Goal: Ask a question: Seek information or help from site administrators or community

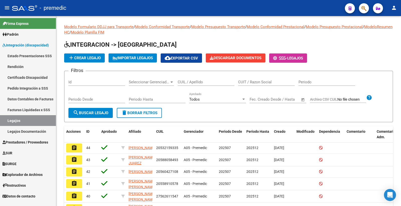
click at [18, 63] on link "Rendición" at bounding box center [28, 66] width 56 height 11
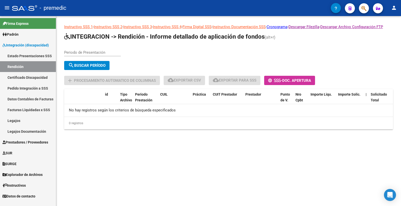
click at [91, 55] on div "Periodo de Presentación" at bounding box center [92, 50] width 57 height 11
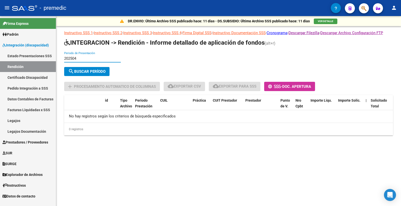
type input "202504"
click at [93, 74] on span "search Buscar Período" at bounding box center [86, 71] width 37 height 5
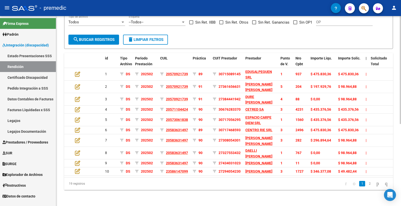
scroll to position [144, 0]
click at [202, 197] on div "DR.ENVIO: Último Archivo SSS publicado hace: 11 días - DS.SUBSIDIO: Último Arch…" at bounding box center [228, 48] width 345 height 316
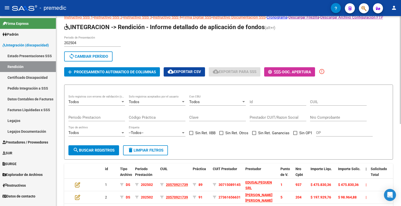
scroll to position [0, 0]
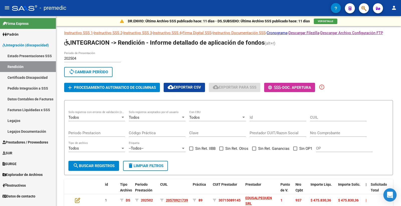
click at [292, 196] on div "Open Intercom Messenger" at bounding box center [390, 194] width 13 height 13
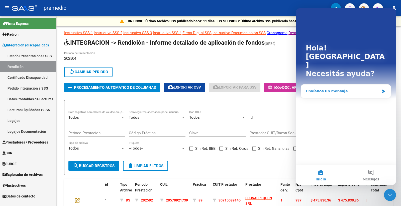
drag, startPoint x: 327, startPoint y: 68, endPoint x: 328, endPoint y: 77, distance: 8.7
click at [292, 84] on div "Envíanos un mensaje" at bounding box center [346, 90] width 90 height 13
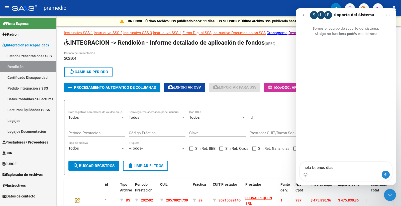
type textarea "hola buenos dias!"
click at [266, 69] on div "202504 Periodo de Presentación search Buscar Período sync Cambiar Período" at bounding box center [226, 65] width 325 height 28
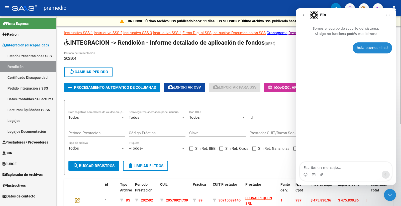
click at [126, 69] on div "202504 Periodo de Presentación search Buscar Período sync Cambiar Período" at bounding box center [226, 65] width 325 height 28
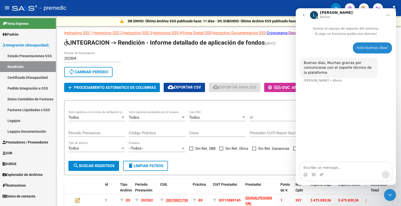
click at [292, 98] on div "hola buenos dias! [GEOGRAPHIC_DATA][PERSON_NAME] Buenos dias, Muchas gracias po…" at bounding box center [346, 99] width 100 height 126
click at [292, 168] on textarea "Escribe un mensaje..." at bounding box center [346, 166] width 92 height 9
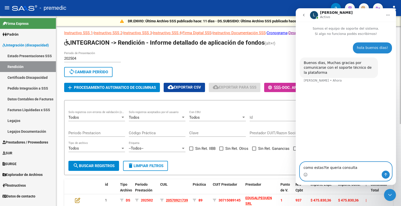
type textarea "como estas?te queria consultar"
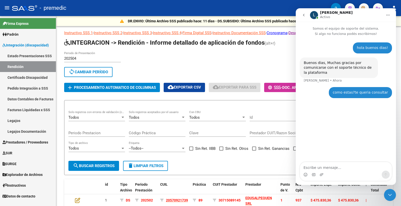
click at [18, 50] on link "Estado Presentaciones SSS" at bounding box center [28, 55] width 56 height 11
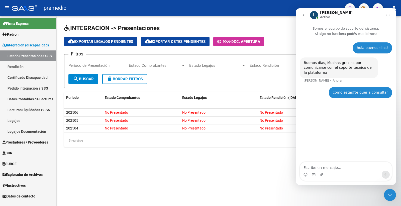
click at [292, 195] on icon "Cerrar Intercom Messenger" at bounding box center [390, 195] width 6 height 6
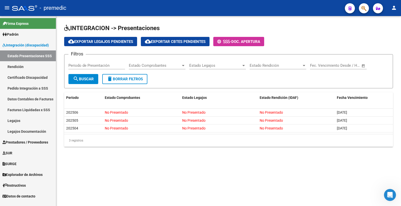
click at [264, 153] on div "INTEGRACION -> Presentaciones cloud_download Exportar Legajos Pendientes cloud_…" at bounding box center [228, 89] width 345 height 147
click at [292, 195] on icon "Abrir Intercom Messenger" at bounding box center [390, 195] width 8 height 8
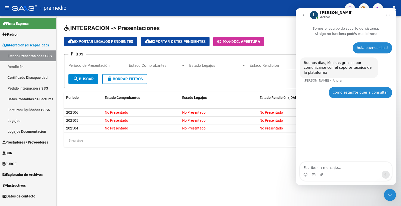
click at [292, 167] on textarea "Escribe un mensaje..." at bounding box center [346, 166] width 92 height 9
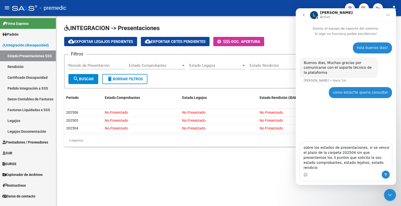
type textarea "sobre los estados de presentaciones, si se vence el plazo de la carpeta 202504 …"
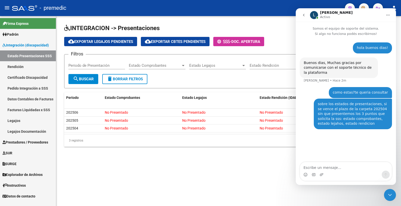
click at [292, 168] on textarea "Escribe un mensaje..." at bounding box center [346, 166] width 92 height 9
type textarea "e"
type textarea "s"
type textarea "sabes si se nos aplicarian sanciones o algo asi?"
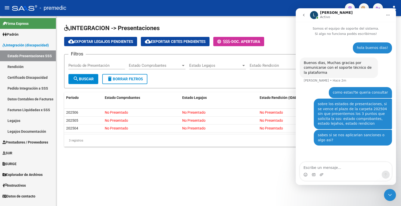
click at [214, 184] on mat-sidenav-content "INTEGRACION -> Presentaciones cloud_download Exportar Legajos Pendientes cloud_…" at bounding box center [228, 111] width 345 height 190
click at [190, 189] on mat-sidenav-content "INTEGRACION -> Presentaciones cloud_download Exportar Legajos Pendientes cloud_…" at bounding box center [228, 111] width 345 height 190
click at [292, 197] on div "Cerrar Intercom Messenger" at bounding box center [390, 195] width 12 height 12
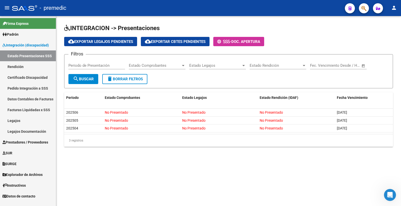
click at [290, 164] on mat-sidenav-content "INTEGRACION -> Presentaciones cloud_download Exportar Legajos Pendientes cloud_…" at bounding box center [228, 111] width 345 height 190
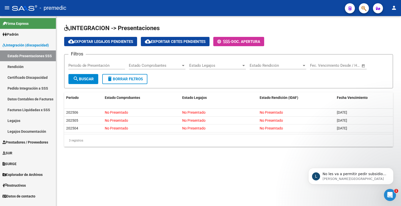
scroll to position [40, 0]
click at [292, 179] on p "[PERSON_NAME][GEOGRAPHIC_DATA]" at bounding box center [355, 178] width 65 height 5
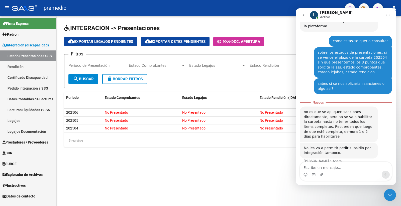
scroll to position [48, 0]
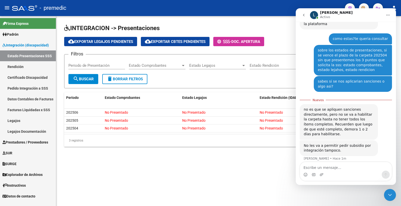
click at [292, 170] on textarea "Escribe un mensaje..." at bounding box center [346, 166] width 92 height 9
type textarea "osea, si no cargamos al menos la carpeta del 202504"
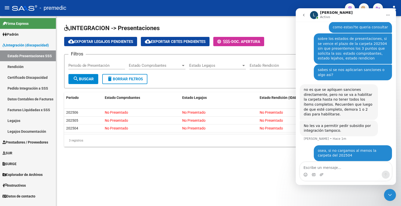
scroll to position [59, 0]
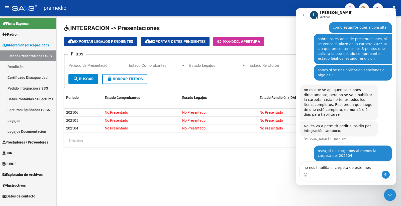
type textarea "no nos habilita la carpeta de este mes?"
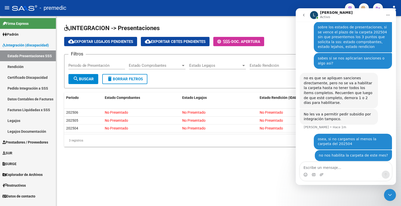
scroll to position [71, 0]
click at [172, 184] on mat-sidenav-content "INTEGRACION -> Presentaciones cloud_download Exportar Legajos Pendientes cloud_…" at bounding box center [228, 111] width 345 height 190
click at [88, 197] on mat-sidenav-content "INTEGRACION -> Presentaciones cloud_download Exportar Legajos Pendientes cloud_…" at bounding box center [228, 111] width 345 height 190
drag, startPoint x: 72, startPoint y: 195, endPoint x: 57, endPoint y: 201, distance: 16.6
click at [67, 197] on mat-sidenav-content "INTEGRACION -> Presentaciones cloud_download Exportar Legajos Pendientes cloud_…" at bounding box center [228, 111] width 345 height 190
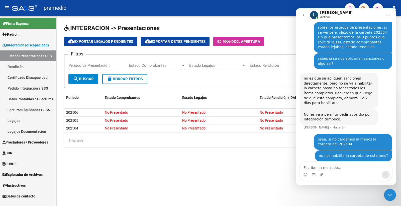
click at [118, 149] on div "INTEGRACION -> Presentaciones cloud_download Exportar Legajos Pendientes cloud_…" at bounding box center [228, 89] width 345 height 147
click at [192, 192] on mat-sidenav-content "INTEGRACION -> Presentaciones cloud_download Exportar Legajos Pendientes cloud_…" at bounding box center [228, 111] width 345 height 190
click at [196, 182] on mat-sidenav-content "INTEGRACION -> Presentaciones cloud_download Exportar Legajos Pendientes cloud_…" at bounding box center [228, 111] width 345 height 190
click at [201, 188] on mat-sidenav-content "INTEGRACION -> Presentaciones cloud_download Exportar Legajos Pendientes cloud_…" at bounding box center [228, 111] width 345 height 190
click at [292, 197] on icon "Cerrar Intercom Messenger" at bounding box center [390, 195] width 6 height 6
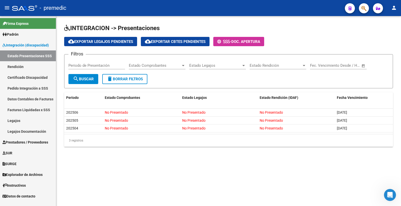
click at [199, 182] on mat-sidenav-content "INTEGRACION -> Presentaciones cloud_download Exportar Legajos Pendientes cloud_…" at bounding box center [228, 111] width 345 height 190
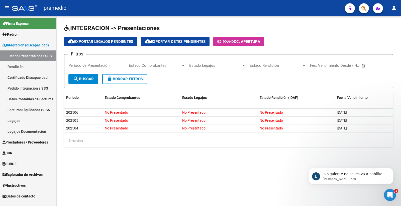
scroll to position [119, 0]
click at [292, 176] on p "[PERSON_NAME] 3m" at bounding box center [355, 178] width 65 height 5
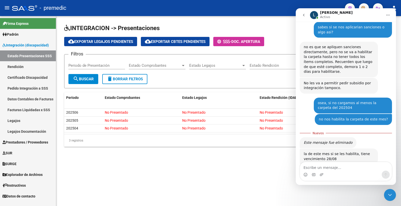
scroll to position [127, 0]
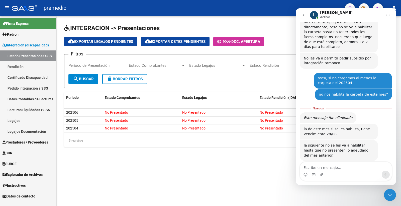
click at [292, 169] on textarea "Escribe un mensaje..." at bounding box center [346, 166] width 92 height 9
type textarea "los legajos se cargan por ftp no?"
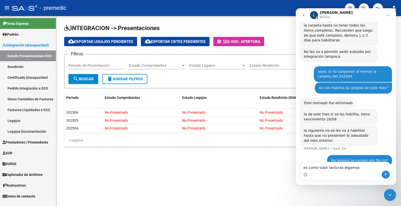
type textarea "es como subir facturas digamos?"
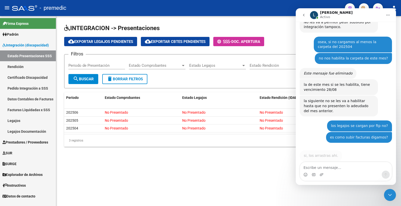
scroll to position [160, 0]
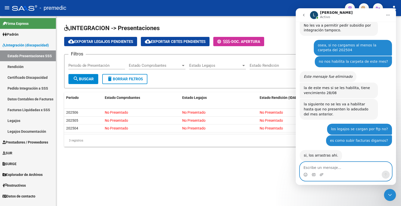
click at [292, 167] on textarea "Escribe un mensaje..." at bounding box center [346, 166] width 92 height 9
click at [292, 166] on textarea "Escribe un mensaje..." at bounding box center [346, 166] width 92 height 9
type textarea "firmados por auditor cada legajo no?"
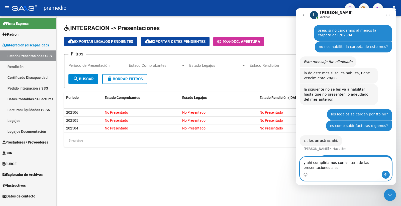
scroll to position [180, 0]
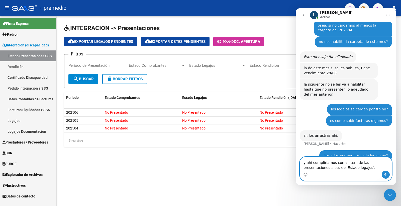
type textarea "y ahi cumpliriamos con el item de las presentaciones a sss de 'Estado legajos'."
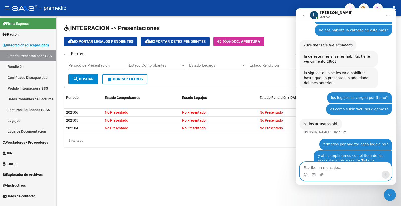
scroll to position [191, 0]
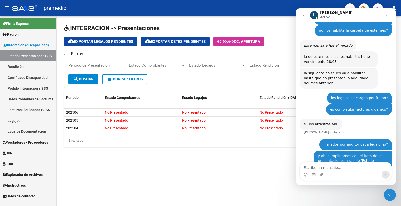
click at [253, 163] on mat-sidenav-content "INTEGRACION -> Presentaciones cloud_download Exportar Legajos Pendientes cloud_…" at bounding box center [228, 111] width 345 height 190
click at [248, 181] on mat-sidenav-content "INTEGRACION -> Presentaciones cloud_download Exportar Legajos Pendientes cloud_…" at bounding box center [228, 111] width 345 height 190
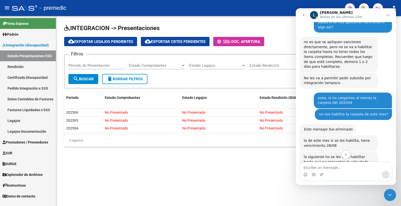
scroll to position [52, 0]
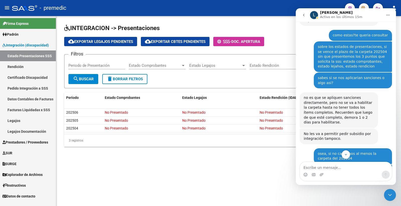
drag, startPoint x: 186, startPoint y: 189, endPoint x: 219, endPoint y: 180, distance: 35.1
click at [186, 189] on mat-sidenav-content "INTEGRACION -> Presentaciones cloud_download Exportar Legajos Pendientes cloud_…" at bounding box center [228, 111] width 345 height 190
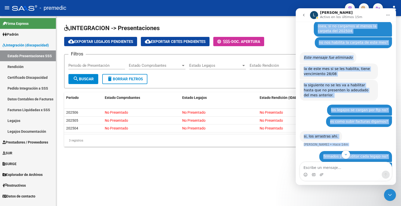
scroll to position [191, 0]
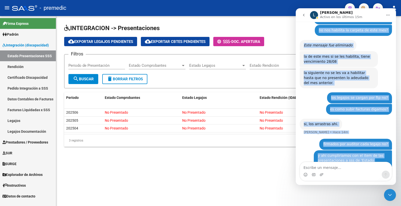
drag, startPoint x: 337, startPoint y: 62, endPoint x: 390, endPoint y: 164, distance: 114.9
click at [292, 164] on div "Somos el equipo de soporte del sistema. Si algo no funciona podés escribirnos! …" at bounding box center [346, 103] width 100 height 163
copy div "lore ipsum?do sitame consectet Adipiscin • Elit 03s doeiu tem incidid ut labore…"
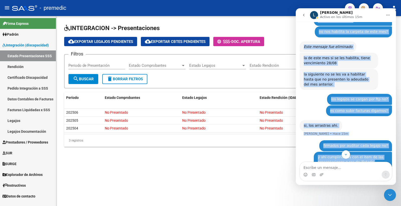
scroll to position [191, 0]
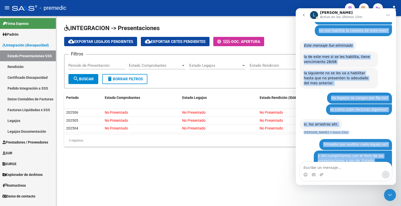
click at [292, 40] on div "Este mensaje fue eliminado [PERSON_NAME] 20m" at bounding box center [346, 46] width 92 height 12
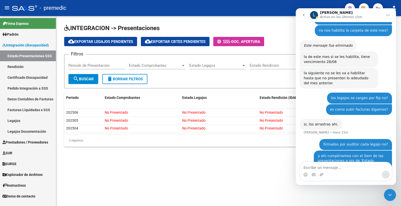
click at [292, 13] on icon "Inicio" at bounding box center [388, 15] width 4 height 4
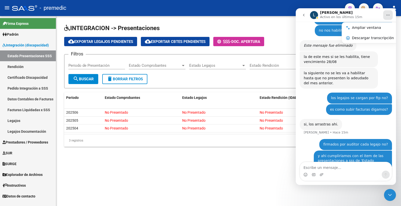
click at [292, 51] on div "la de este mes si se les habilita, tiene vencimiento 28/08 [PERSON_NAME] 20m" at bounding box center [346, 59] width 92 height 16
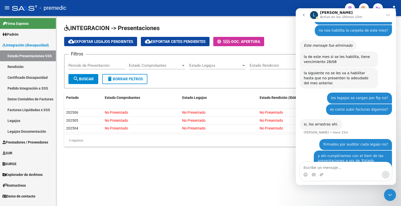
click at [255, 176] on mat-sidenav-content "INTEGRACION -> Presentaciones cloud_download Exportar Legajos Pendientes cloud_…" at bounding box center [228, 111] width 345 height 190
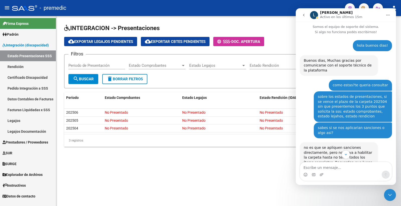
scroll to position [0, 0]
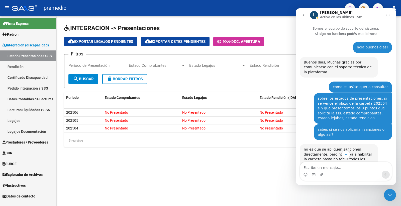
click at [292, 46] on div "hola buenos dias!" at bounding box center [372, 47] width 31 height 5
click at [292, 47] on div "hola buenos dias!" at bounding box center [372, 47] width 31 height 5
click at [292, 15] on button "Inicio" at bounding box center [388, 15] width 10 height 10
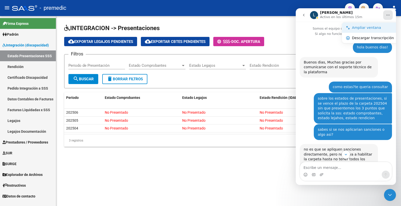
click at [292, 29] on div "Ampliar ventana" at bounding box center [373, 27] width 42 height 5
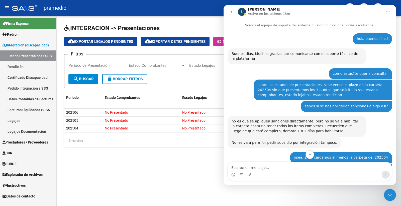
click at [292, 13] on icon "Inicio" at bounding box center [388, 12] width 4 height 4
click at [292, 36] on div "Descargar transcripción" at bounding box center [373, 34] width 42 height 5
drag, startPoint x: 123, startPoint y: 179, endPoint x: 191, endPoint y: 156, distance: 71.8
click at [123, 179] on mat-sidenav-content "INTEGRACION -> Presentaciones cloud_download Exportar Legajos Pendientes cloud_…" at bounding box center [228, 111] width 345 height 190
drag, startPoint x: 356, startPoint y: 36, endPoint x: 358, endPoint y: 38, distance: 2.7
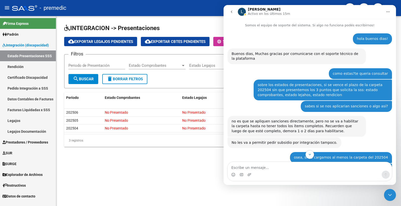
click at [292, 36] on div "hola buenos dias! [GEOGRAPHIC_DATA] • Hace 39m" at bounding box center [372, 38] width 39 height 11
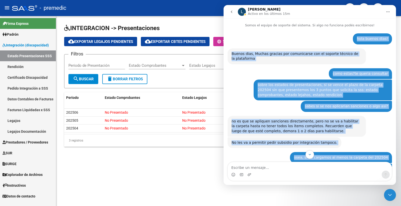
scroll to position [134, 0]
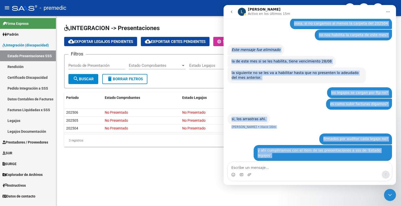
drag, startPoint x: 358, startPoint y: 38, endPoint x: 386, endPoint y: 150, distance: 115.5
click at [292, 150] on div "hola buenos dias! [GEOGRAPHIC_DATA][PERSON_NAME] 39m Buenos dias, Muchas gracia…" at bounding box center [310, 32] width 164 height 267
copy div "lore ipsumd sita! Consectet • Adip 36e Seddoe temp, Incidi utlabor etd magnaali…"
click at [292, 120] on div "si, los arrastras ahi. [PERSON_NAME] 17m" at bounding box center [310, 124] width 164 height 20
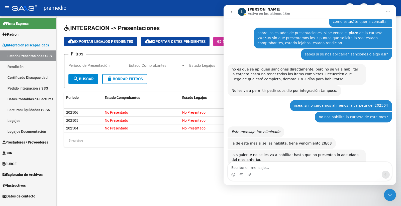
scroll to position [0, 0]
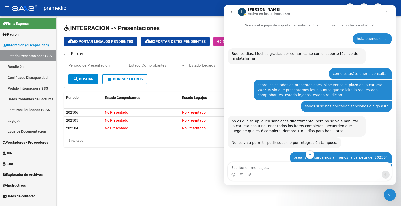
click at [292, 36] on div "hola buenos dias! [GEOGRAPHIC_DATA] • Hace 39m" at bounding box center [372, 38] width 39 height 11
click at [292, 37] on div "hola buenos dias! [GEOGRAPHIC_DATA] • Hace 39m" at bounding box center [310, 40] width 164 height 15
click at [292, 36] on div "hola buenos dias!" at bounding box center [372, 38] width 31 height 5
click at [292, 35] on div "hola buenos dias! [GEOGRAPHIC_DATA] • Hace 39m" at bounding box center [372, 38] width 39 height 11
drag, startPoint x: 370, startPoint y: 35, endPoint x: 373, endPoint y: 31, distance: 5.2
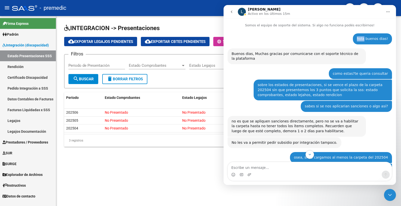
click at [292, 35] on div "hola buenos dias! [GEOGRAPHIC_DATA] • Hace 39m" at bounding box center [372, 38] width 39 height 11
click at [292, 43] on div "hola buenos dias! [GEOGRAPHIC_DATA] • Hace 39m" at bounding box center [372, 38] width 39 height 11
click at [231, 11] on icon "go back" at bounding box center [232, 12] width 4 height 4
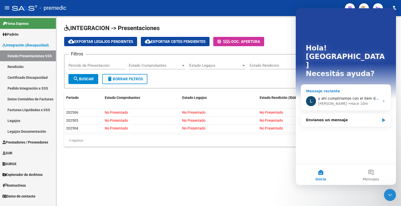
drag, startPoint x: 378, startPoint y: 80, endPoint x: 390, endPoint y: 83, distance: 12.5
click at [292, 92] on div "L y ahi cumpliriamos con el item de las presentaciones a sss de 'Estado legajos…" at bounding box center [346, 101] width 90 height 19
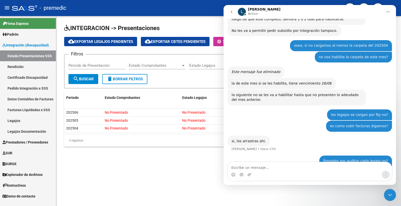
scroll to position [134, 0]
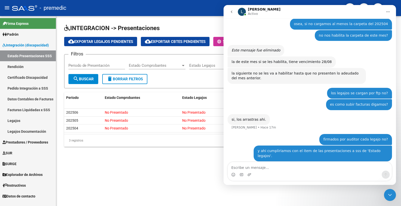
click at [292, 150] on div "y ahi cumpliriamos con el item de las presentaciones a sss de 'Estado legajos'.…" at bounding box center [323, 153] width 138 height 16
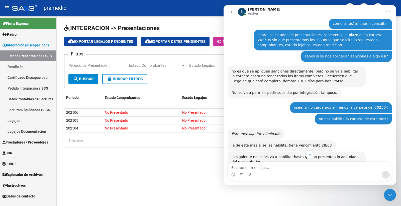
click at [288, 148] on div "la de este mes si se les habilita, tiene vencimiento 28/08 [PERSON_NAME] 22m" at bounding box center [282, 145] width 108 height 11
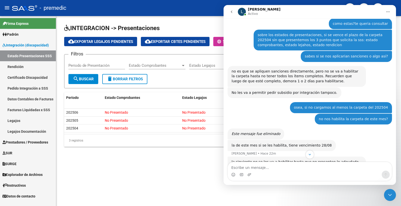
click at [292, 147] on div "la de este mes si se les habilita, tiene vencimiento 28/08" at bounding box center [282, 145] width 100 height 5
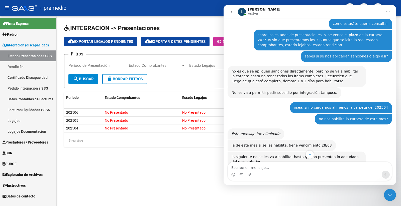
click at [292, 145] on div "la de este mes si se les habilita, tiene vencimiento 28/08" at bounding box center [282, 145] width 100 height 5
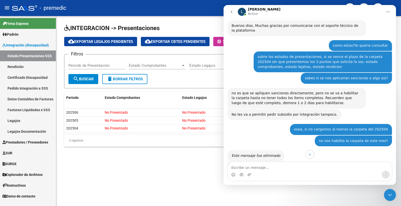
scroll to position [0, 0]
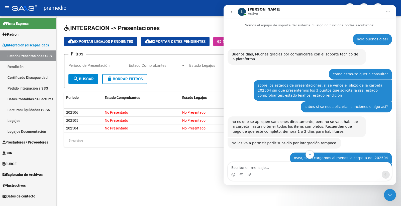
click at [292, 36] on div "hola buenos dias! [GEOGRAPHIC_DATA] • Hace 40m" at bounding box center [372, 39] width 39 height 11
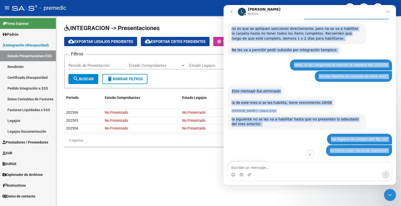
scroll to position [139, 0]
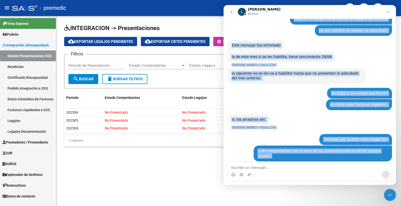
drag, startPoint x: 358, startPoint y: 37, endPoint x: 387, endPoint y: 155, distance: 121.2
click at [292, 155] on div "hola buenos dias! [GEOGRAPHIC_DATA][PERSON_NAME] 40m Buenos dias, Muchas gracia…" at bounding box center [310, 31] width 164 height 272
copy div "lore ipsumd sita! Consectet • Adip 16e Seddoe temp, Incidi utlabor etd magnaali…"
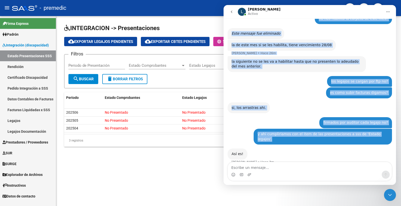
scroll to position [154, 0]
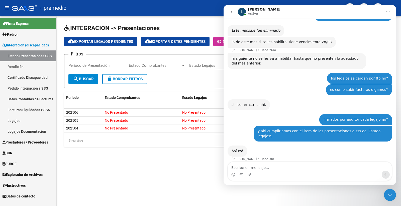
click at [280, 152] on div "Así es! [PERSON_NAME] 3m" at bounding box center [310, 156] width 164 height 22
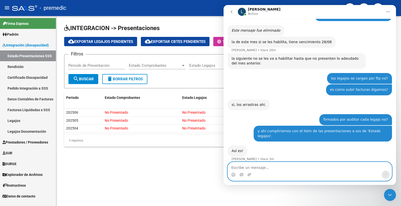
click at [260, 168] on textarea "Escribe un mensaje..." at bounding box center [310, 166] width 164 height 9
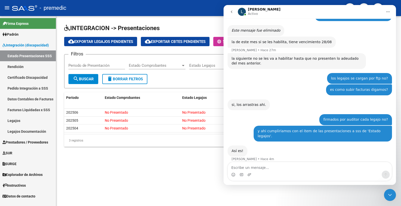
click at [292, 117] on div "firmados por auditor cada legajo no?" at bounding box center [355, 119] width 65 height 5
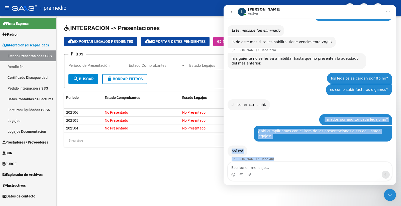
drag, startPoint x: 329, startPoint y: 119, endPoint x: 198, endPoint y: 158, distance: 137.0
click html "L [PERSON_NAME] Somos el equipo de soporte del sistema. Si algo no funciona pod…"
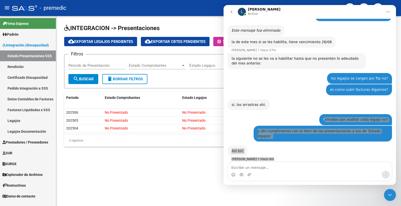
click at [136, 169] on mat-sidenav-content "INTEGRACION -> Presentaciones cloud_download Exportar Legajos Pendientes cloud_…" at bounding box center [228, 111] width 345 height 190
click at [115, 196] on mat-sidenav-content "INTEGRACION -> Presentaciones cloud_download Exportar Legajos Pendientes cloud_…" at bounding box center [228, 111] width 345 height 190
click at [125, 181] on mat-sidenav-content "INTEGRACION -> Presentaciones cloud_download Exportar Legajos Pendientes cloud_…" at bounding box center [228, 111] width 345 height 190
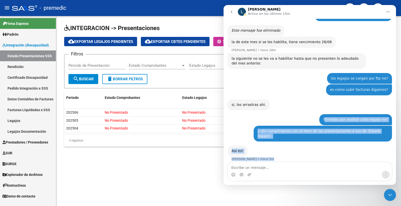
click at [257, 157] on div "Así es! [PERSON_NAME] 5m" at bounding box center [310, 156] width 164 height 22
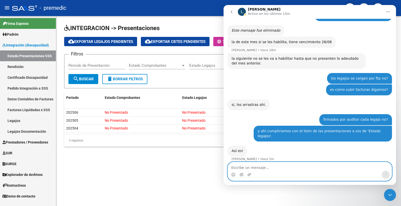
click at [273, 167] on textarea "Escribe un mensaje..." at bounding box center [310, 166] width 164 height 9
click at [275, 166] on textarea "Escribe un mensaje..." at bounding box center [310, 166] width 164 height 9
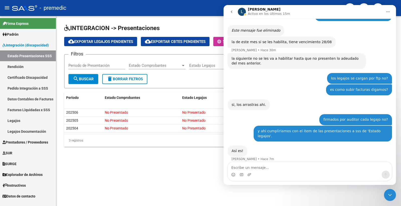
click at [178, 188] on mat-sidenav-content "INTEGRACION -> Presentaciones cloud_download Exportar Legajos Pendientes cloud_…" at bounding box center [228, 111] width 345 height 190
click at [292, 172] on div "Intercom Messenger" at bounding box center [310, 174] width 164 height 8
click at [292, 171] on div "Intercom Messenger" at bounding box center [310, 174] width 164 height 8
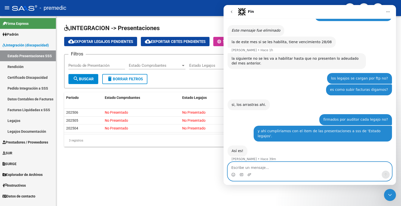
click at [292, 166] on textarea "Escribe un mensaje..." at bounding box center [310, 166] width 164 height 9
click at [292, 168] on textarea "Escribe un mensaje..." at bounding box center [310, 166] width 164 height 9
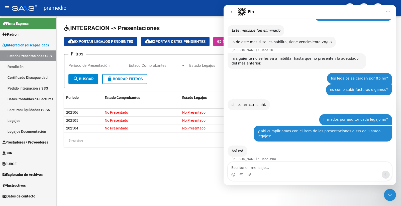
click at [139, 192] on mat-sidenav-content "INTEGRACION -> Presentaciones cloud_download Exportar Legajos Pendientes cloud_…" at bounding box center [228, 111] width 345 height 190
click at [292, 192] on icon "Cerrar Intercom Messenger" at bounding box center [390, 195] width 6 height 6
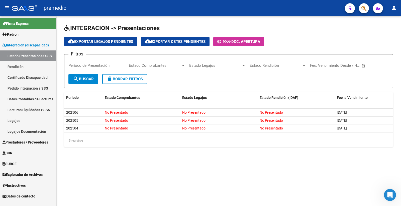
click at [19, 120] on link "Legajos" at bounding box center [28, 120] width 56 height 11
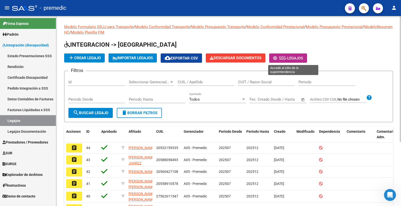
click at [286, 60] on icon at bounding box center [285, 58] width 2 height 4
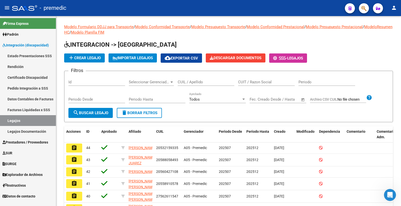
click at [292, 195] on icon "Abrir Intercom Messenger" at bounding box center [390, 195] width 8 height 8
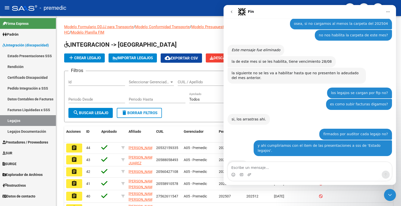
scroll to position [149, 0]
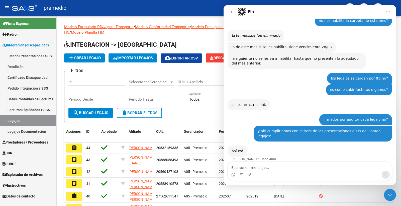
click at [272, 170] on textarea "Escribe un mensaje..." at bounding box center [310, 166] width 164 height 9
type textarea "gracias! los legajos se suben desde aca no?"
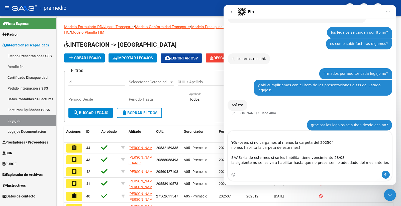
scroll to position [0, 0]
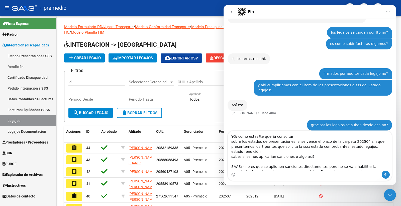
drag, startPoint x: 268, startPoint y: 163, endPoint x: 191, endPoint y: 108, distance: 94.9
click html "Fin Somos el equipo de soporte del sistema. Si algo no funciona podés escribirn…"
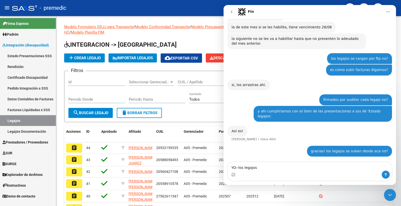
scroll to position [169, 0]
type textarea "YO:-los legajos"
click at [199, 103] on div "Todos Aprobado" at bounding box center [217, 100] width 57 height 16
click at [292, 193] on icon "Cerrar Intercom Messenger" at bounding box center [390, 195] width 6 height 6
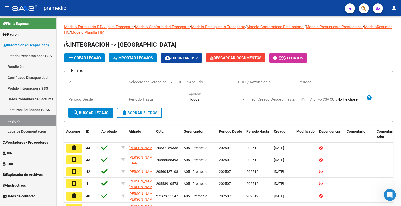
click at [292, 195] on icon "Abrir Intercom Messenger" at bounding box center [390, 195] width 8 height 8
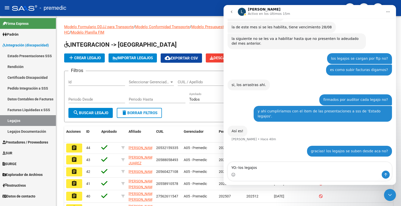
drag, startPoint x: 282, startPoint y: 170, endPoint x: 204, endPoint y: 168, distance: 78.7
click html "L [PERSON_NAME] en los últimos 15m Somos el equipo de soporte del sistema. Si a…"
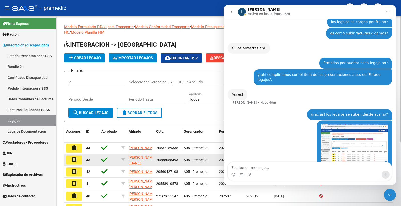
scroll to position [212, 0]
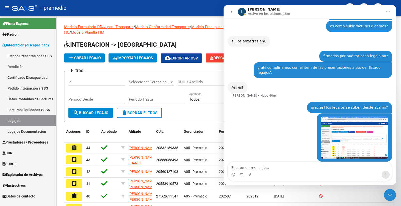
click at [289, 169] on textarea "Escribe un mensaje..." at bounding box center [310, 166] width 164 height 9
type textarea "tenes algun paso a paso de como subir por ftp los legajos?"
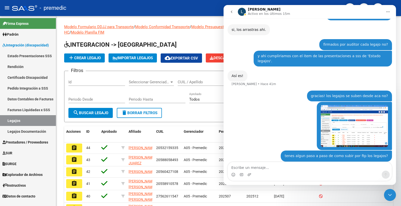
click at [292, 194] on icon "Cerrar Intercom Messenger" at bounding box center [390, 195] width 6 height 6
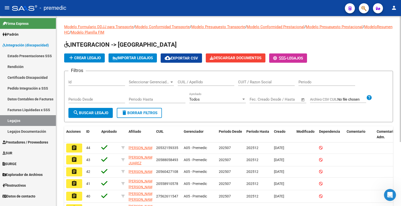
click at [190, 58] on span "cloud_download Exportar CSV" at bounding box center [181, 58] width 33 height 5
click at [292, 194] on div "Abrir Intercom Messenger" at bounding box center [390, 195] width 17 height 17
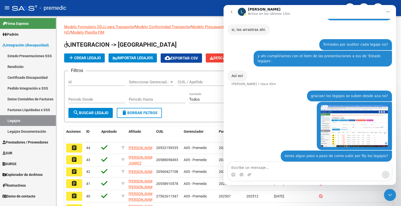
click at [292, 194] on div "Cerrar Intercom Messenger" at bounding box center [390, 195] width 12 height 12
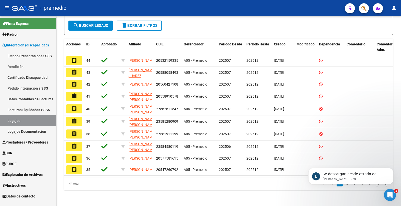
scroll to position [248, 0]
click at [292, 174] on p "Se descargan desde estado de presetaciones y una vez descargados, los tienen qu…" at bounding box center [355, 173] width 65 height 5
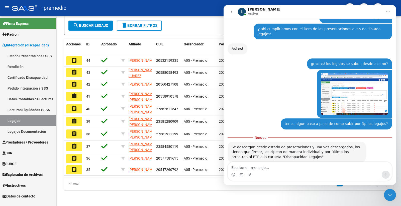
scroll to position [257, 0]
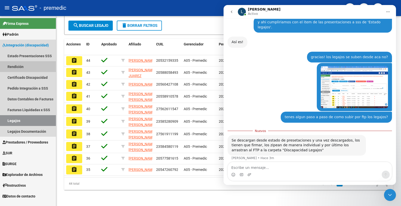
click at [50, 62] on link "Rendición" at bounding box center [28, 66] width 56 height 11
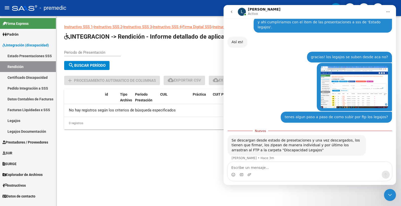
click at [45, 58] on link "Estado Presentaciones SSS" at bounding box center [28, 55] width 56 height 11
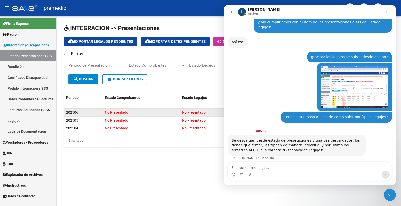
click at [177, 110] on div "No Presentado" at bounding box center [141, 113] width 73 height 6
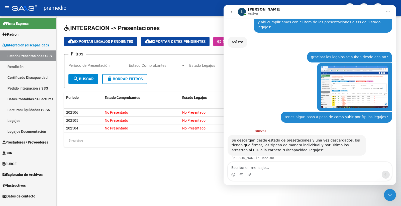
click at [196, 69] on div "Estado Legajos Estado Legajos" at bounding box center [217, 63] width 57 height 11
click at [292, 9] on div "L [PERSON_NAME]" at bounding box center [310, 12] width 145 height 9
click at [292, 197] on div "Cerrar Intercom Messenger" at bounding box center [390, 195] width 12 height 12
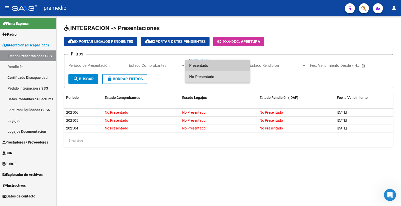
click at [214, 71] on span "No Presentado" at bounding box center [217, 76] width 57 height 11
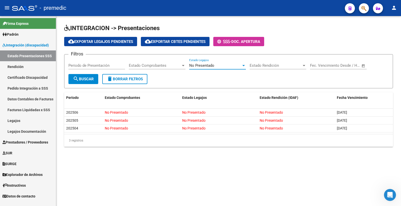
click at [89, 75] on button "search Buscar" at bounding box center [83, 79] width 30 height 10
click at [153, 66] on span "Estado Comprobantes" at bounding box center [155, 65] width 52 height 5
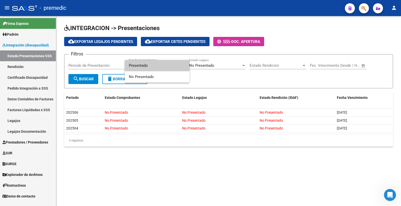
click at [208, 71] on div at bounding box center [200, 103] width 401 height 206
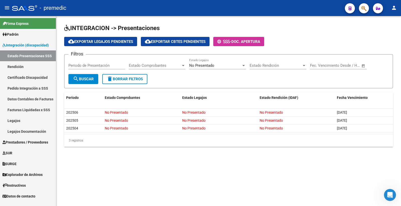
click at [272, 66] on span "Estado Rendición" at bounding box center [276, 65] width 52 height 5
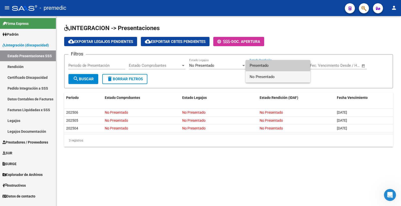
click at [271, 81] on span "No Presentado" at bounding box center [278, 76] width 57 height 11
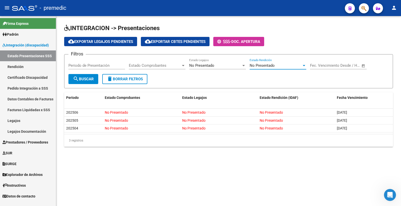
click at [292, 66] on input "text" at bounding box center [343, 65] width 24 height 5
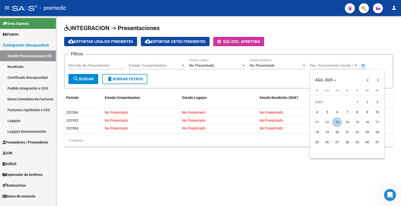
click at [238, 82] on div at bounding box center [200, 103] width 401 height 206
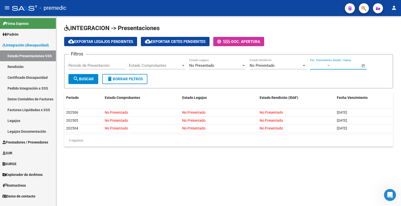
click at [292, 193] on mat-sidenav-content "INTEGRACION -> Presentaciones cloud_download Exportar Legajos Pendientes cloud_…" at bounding box center [228, 111] width 345 height 190
click at [292, 195] on icon "Abrir Intercom Messenger" at bounding box center [390, 195] width 8 height 8
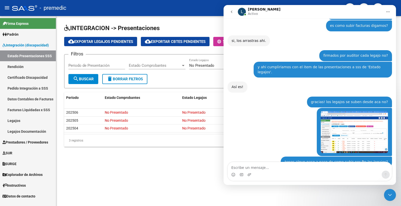
scroll to position [248, 0]
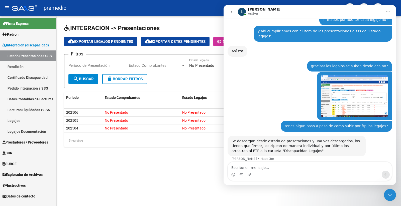
click at [172, 169] on mat-sidenav-content "INTEGRACION -> Presentaciones cloud_download Exportar Legajos Pendientes cloud_…" at bounding box center [228, 111] width 345 height 190
click at [292, 194] on icon "Cerrar Intercom Messenger" at bounding box center [390, 195] width 6 height 6
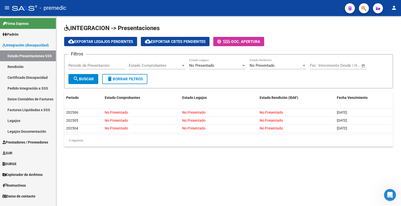
click at [292, 195] on icon "Abrir Intercom Messenger" at bounding box center [390, 195] width 8 height 8
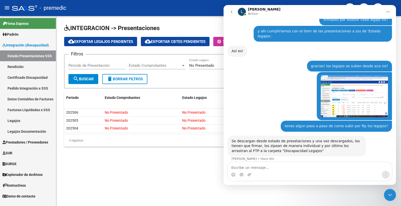
click at [268, 146] on div "Se descargan desde estado de presetaciones y una vez descargados, los tienen qu…" at bounding box center [297, 146] width 130 height 15
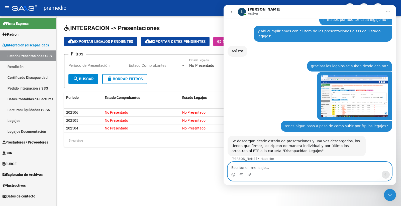
click at [271, 166] on textarea "Escribe un mensaje..." at bounding box center [310, 166] width 164 height 9
type textarea "desde 'estado presentaciones sss' selecciono 'exportar legajos pendientes' ?"
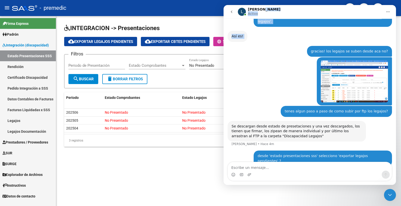
scroll to position [261, 0]
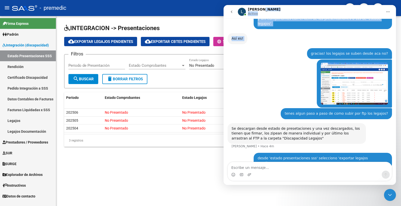
drag, startPoint x: 372, startPoint y: 13, endPoint x: 370, endPoint y: 31, distance: 18.3
click at [292, 31] on div "L [PERSON_NAME] Somos el equipo de soporte del sistema. Si algo no funciona pod…" at bounding box center [310, 95] width 172 height 180
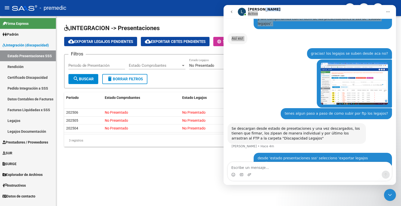
click at [176, 164] on mat-sidenav-content "INTEGRACION -> Presentaciones cloud_download Exportar Legajos Pendientes cloud_…" at bounding box center [228, 111] width 345 height 190
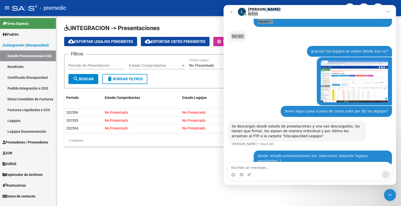
click at [292, 196] on div "Cerrar Intercom Messenger" at bounding box center [390, 195] width 12 height 12
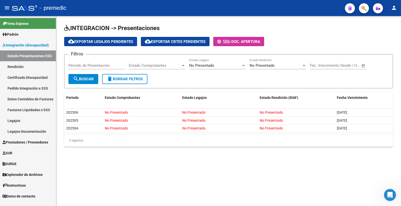
click at [292, 196] on div "Abrir Intercom Messenger" at bounding box center [390, 195] width 17 height 17
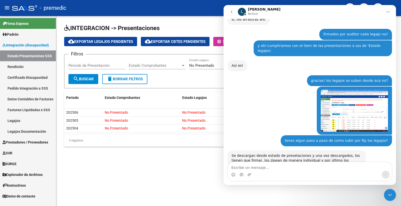
scroll to position [263, 0]
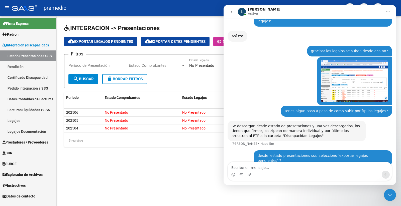
click at [140, 160] on div "INTEGRACION -> Presentaciones cloud_download Exportar Legajos Pendientes cloud_…" at bounding box center [228, 89] width 345 height 147
click at [292, 194] on div "Cerrar Intercom Messenger" at bounding box center [390, 195] width 12 height 12
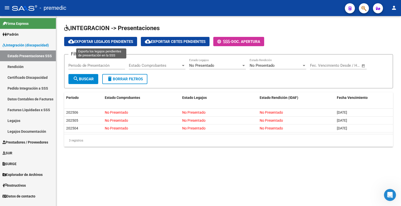
click at [92, 38] on button "cloud_download Exportar Legajos Pendientes" at bounding box center [100, 41] width 73 height 9
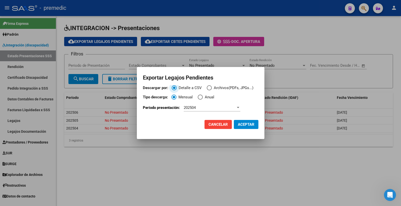
click at [229, 124] on button "Cancelar" at bounding box center [218, 124] width 27 height 9
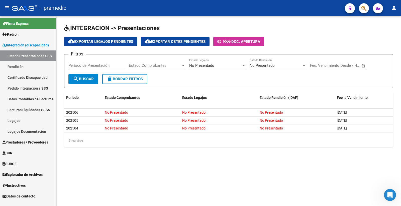
click at [292, 197] on mat-sidenav-content "INTEGRACION -> Presentaciones cloud_download Exportar Legajos Pendientes cloud_…" at bounding box center [228, 111] width 345 height 190
click at [292, 197] on div "Abrir Intercom Messenger" at bounding box center [390, 195] width 17 height 17
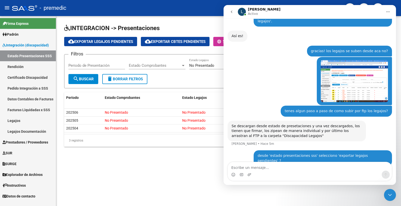
click at [292, 166] on textarea "Escribe un mensaje..." at bounding box center [310, 166] width 164 height 9
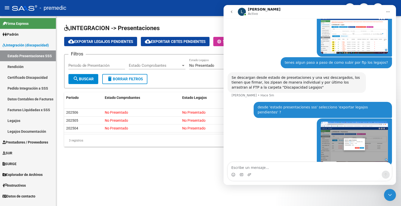
scroll to position [312, 0]
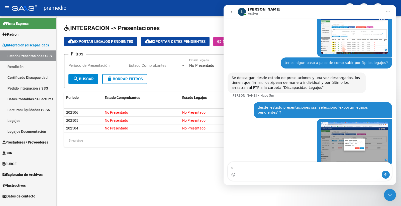
type textarea "e"
type textarea "me sale eso en 'exportar legajos pendientes'"
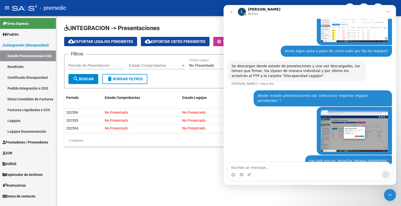
scroll to position [323, 0]
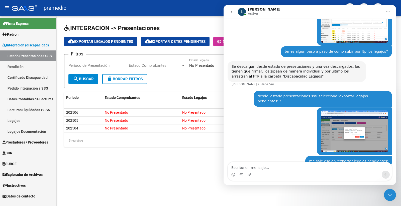
click at [147, 193] on mat-sidenav-content "INTEGRACION -> Presentaciones cloud_download Exportar Legajos Pendientes cloud_…" at bounding box center [228, 111] width 345 height 190
click at [146, 185] on mat-sidenav-content "INTEGRACION -> Presentaciones cloud_download Exportar Legajos Pendientes cloud_…" at bounding box center [228, 111] width 345 height 190
click at [292, 191] on div "Cerrar Intercom Messenger" at bounding box center [390, 195] width 12 height 12
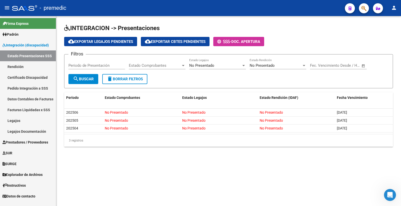
click at [187, 170] on mat-sidenav-content "INTEGRACION -> Presentaciones cloud_download Exportar Legajos Pendientes cloud_…" at bounding box center [228, 111] width 345 height 190
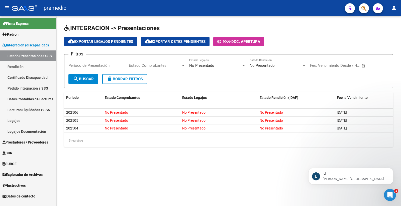
scroll to position [357, 0]
click at [292, 177] on p "[PERSON_NAME][GEOGRAPHIC_DATA]" at bounding box center [355, 178] width 65 height 5
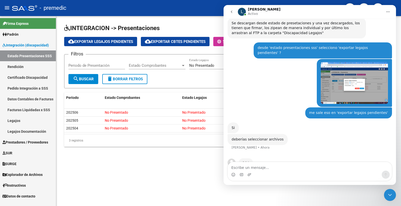
scroll to position [1, 0]
click at [275, 163] on textarea "Escribe un mensaje..." at bounding box center [310, 166] width 164 height 9
click at [292, 194] on div "Cerrar Intercom Messenger" at bounding box center [390, 195] width 12 height 12
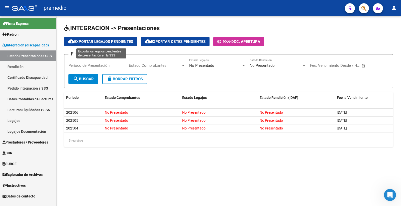
click at [107, 41] on span "cloud_download Exportar Legajos Pendientes" at bounding box center [100, 41] width 65 height 5
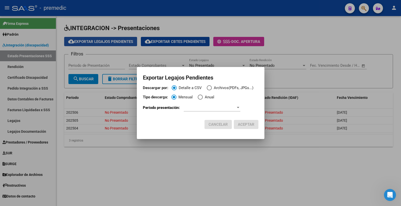
scroll to position [349, 0]
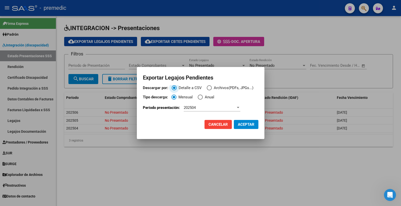
click at [292, 196] on icon "Abrir Intercom Messenger" at bounding box center [390, 195] width 8 height 8
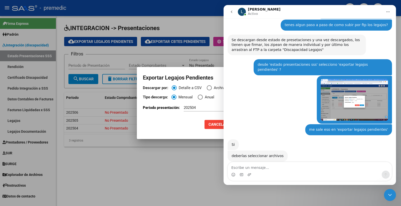
click at [292, 169] on textarea "Escribe un mensaje..." at bounding box center [310, 166] width 164 height 9
click at [186, 163] on div at bounding box center [200, 103] width 401 height 206
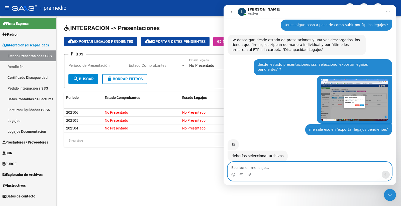
click at [282, 164] on textarea "Escribe un mensaje..." at bounding box center [310, 166] width 164 height 9
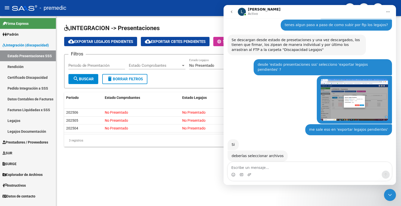
click at [145, 157] on div "INTEGRACION -> Presentaciones cloud_download Exportar Legajos Pendientes cloud_…" at bounding box center [228, 89] width 345 height 147
click at [103, 38] on button "cloud_download Exportar Legajos Pendientes" at bounding box center [100, 41] width 73 height 9
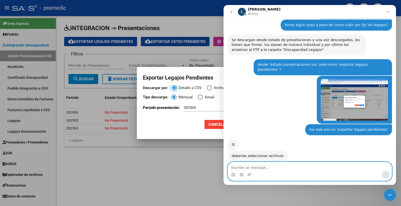
click at [261, 165] on textarea "Escribe un mensaje..." at bounding box center [310, 166] width 164 height 9
type textarea "s"
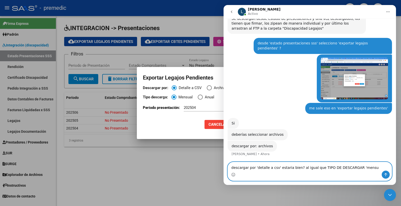
scroll to position [361, 0]
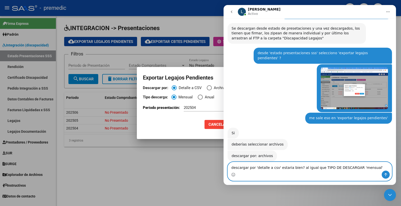
type textarea "descargar por 'detalle a csv' estaria bien? al igual que TIPO DE DESCARGAR 'men…"
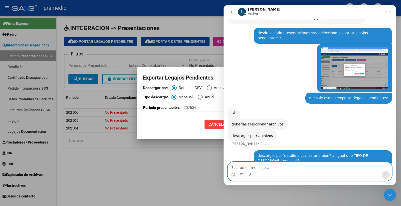
scroll to position [381, 0]
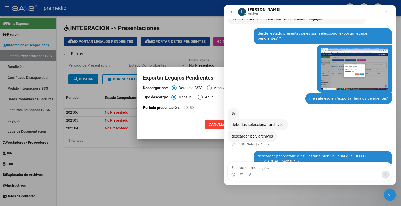
click at [184, 182] on div at bounding box center [200, 103] width 401 height 206
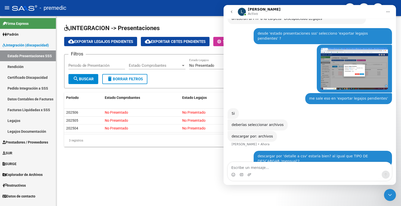
click at [292, 194] on div "Cerrar Intercom Messenger" at bounding box center [390, 195] width 12 height 12
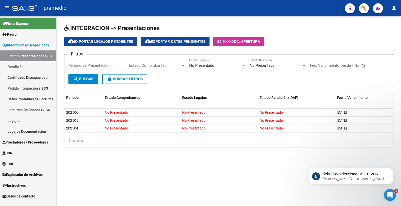
scroll to position [415, 0]
click at [292, 173] on p "deberias seleccionar ARCHIVOS." at bounding box center [355, 173] width 65 height 5
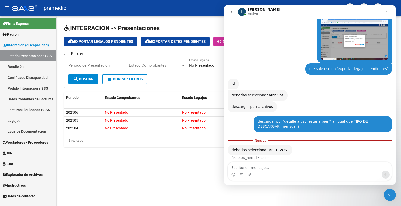
scroll to position [423, 0]
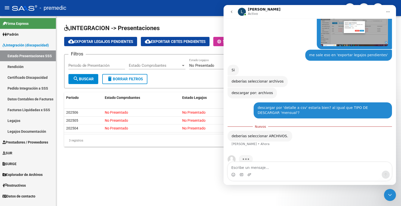
click at [109, 177] on mat-sidenav-content "INTEGRACION -> Presentaciones cloud_download Exportar Legajos Pendientes cloud_…" at bounding box center [228, 111] width 345 height 190
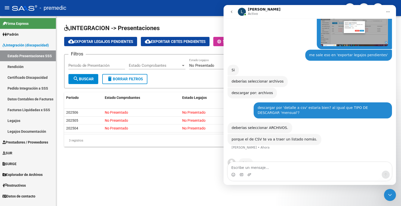
scroll to position [1, 0]
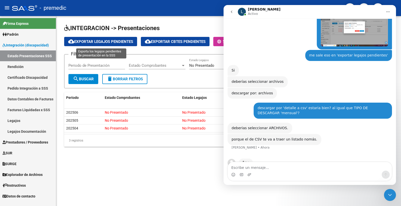
click at [111, 43] on span "cloud_download Exportar Legajos Pendientes" at bounding box center [100, 41] width 65 height 5
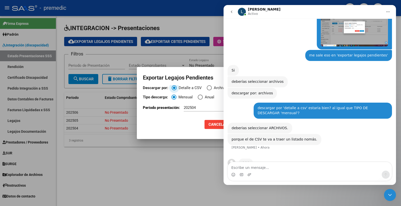
click at [271, 174] on div "Intercom Messenger" at bounding box center [310, 174] width 164 height 8
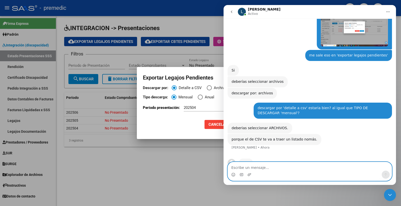
click at [274, 169] on textarea "Escribe un mensaje..." at bounding box center [310, 166] width 164 height 9
type textarea "ok"
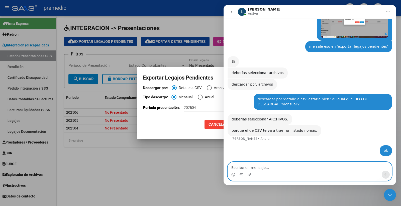
scroll to position [422, 0]
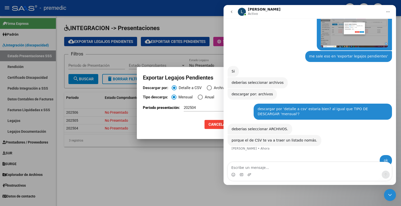
click at [195, 169] on div at bounding box center [200, 103] width 401 height 206
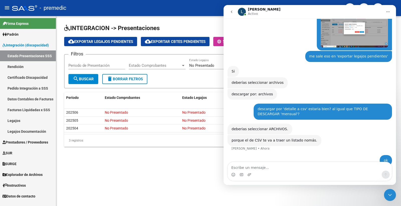
scroll to position [422, 0]
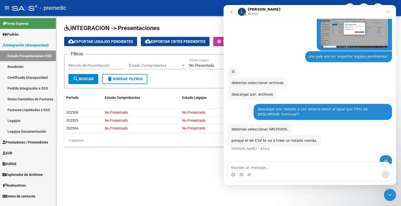
click at [292, 191] on div "Cerrar Intercom Messenger" at bounding box center [390, 195] width 12 height 12
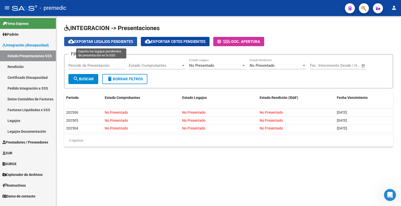
click at [95, 46] on button "cloud_download Exportar Legajos Pendientes" at bounding box center [100, 41] width 73 height 9
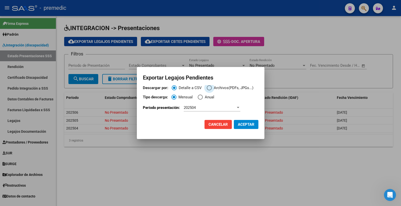
click at [209, 87] on span "Descargar por:" at bounding box center [209, 87] width 5 height 5
click at [209, 87] on input "Archivos(PDFs, JPGs...)" at bounding box center [209, 87] width 5 height 5
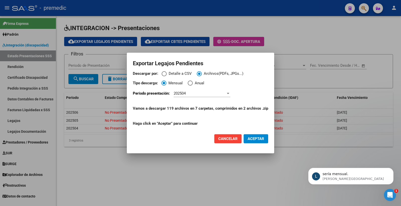
scroll to position [456, 0]
click at [292, 174] on p "sería mensual." at bounding box center [355, 173] width 65 height 5
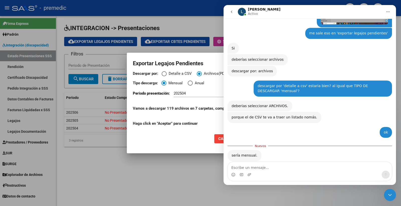
scroll to position [465, 0]
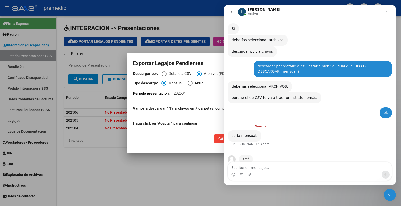
click at [292, 163] on textarea "Escribe un mensaje..." at bounding box center [310, 166] width 164 height 9
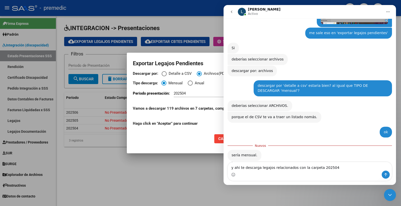
type textarea "y ahi te descarga legajos relacionados con la carpeta 202504?"
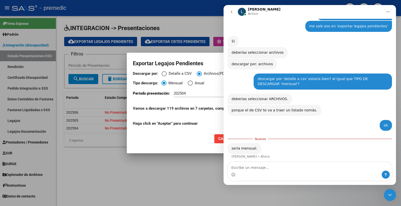
scroll to position [1, 0]
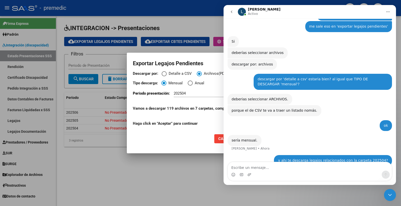
click at [204, 172] on div at bounding box center [200, 103] width 401 height 206
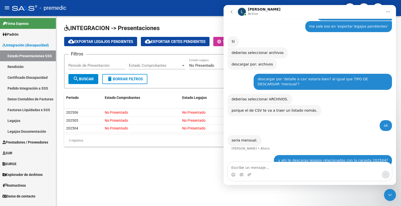
click at [292, 191] on div "Cerrar Intercom Messenger" at bounding box center [390, 195] width 12 height 12
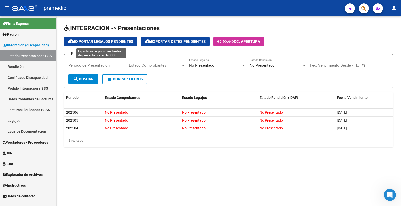
click at [107, 39] on span "cloud_download Exportar Legajos Pendientes" at bounding box center [100, 41] width 65 height 5
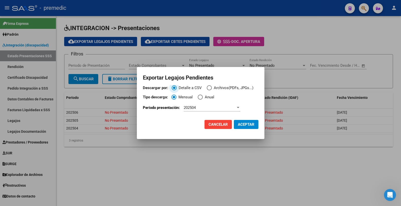
click at [208, 88] on span "Descargar por:" at bounding box center [209, 87] width 5 height 5
click at [208, 88] on input "Archivos(PDFs, JPGs...)" at bounding box center [209, 87] width 5 height 5
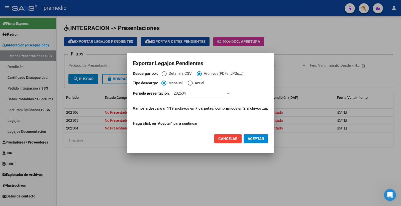
scroll to position [471, 0]
click at [236, 137] on span "Cancelar" at bounding box center [227, 138] width 19 height 5
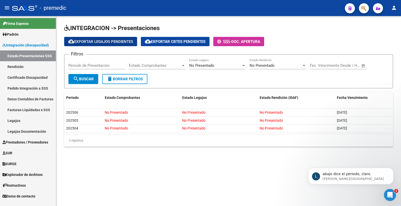
scroll to position [486, 0]
click at [292, 175] on p "abajo dice el periodo, claro." at bounding box center [355, 173] width 65 height 5
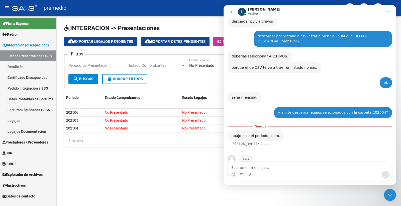
scroll to position [494, 0]
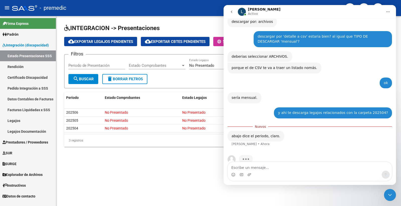
click at [290, 167] on textarea "Escribe un mensaje..." at bounding box center [310, 166] width 164 height 9
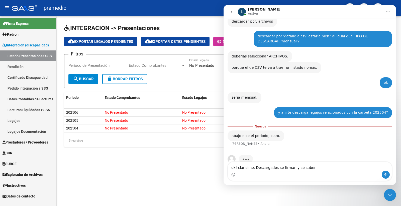
type textarea "ok! clarisimo. Descargados se firman y se suben"
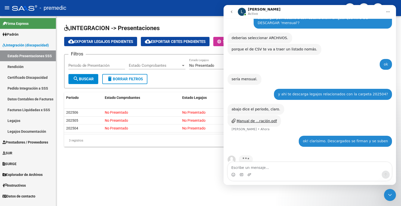
scroll to position [513, 0]
click at [266, 119] on div "Manual de ...ración.pdf" at bounding box center [257, 121] width 40 height 5
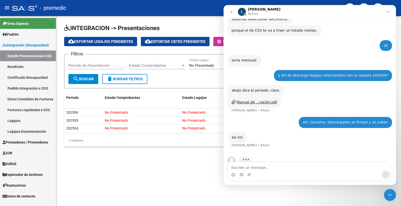
scroll to position [533, 0]
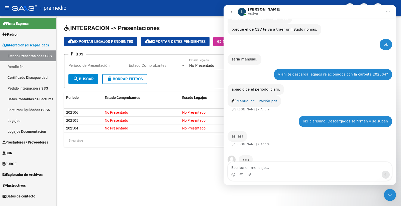
click at [257, 99] on div "Manual de ...ración.pdf" at bounding box center [257, 101] width 40 height 5
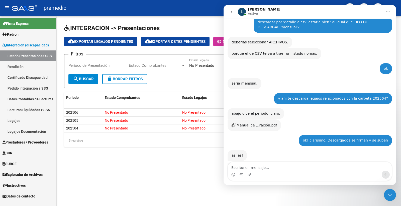
scroll to position [520, 0]
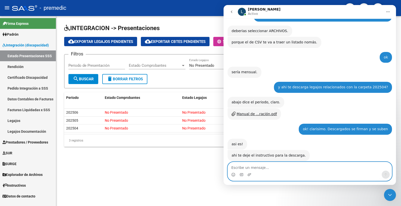
click at [292, 162] on textarea "Escribe un mensaje..." at bounding box center [310, 166] width 164 height 9
type textarea "gracias!"
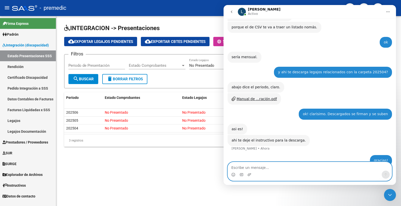
scroll to position [535, 0]
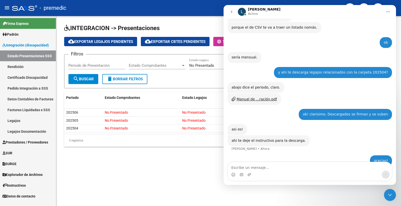
click at [143, 181] on mat-sidenav-content "INTEGRACION -> Presentaciones cloud_download Exportar Legajos Pendientes cloud_…" at bounding box center [228, 111] width 345 height 190
click at [292, 194] on icon "Cerrar Intercom Messenger" at bounding box center [390, 195] width 4 height 2
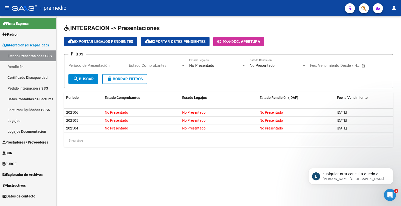
scroll to position [569, 0]
click at [292, 178] on p "[PERSON_NAME][GEOGRAPHIC_DATA]" at bounding box center [355, 178] width 65 height 5
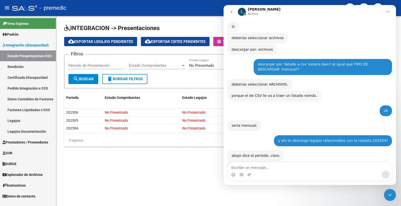
scroll to position [578, 0]
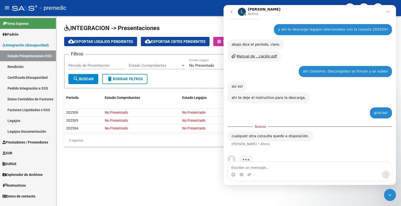
click at [262, 165] on textarea "Escribe un mensaje..." at bounding box center [310, 166] width 164 height 9
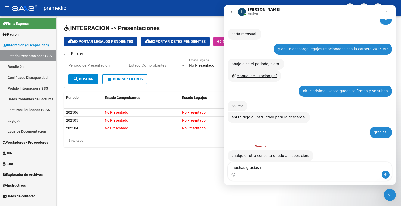
type textarea "muchas gracias :)"
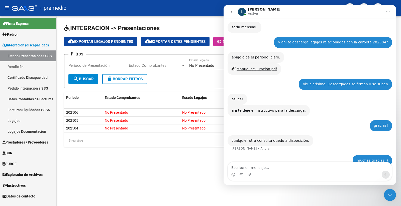
scroll to position [565, 0]
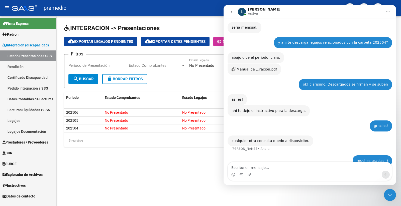
click at [282, 138] on div "cualquier otra consulta quedo a disposición." at bounding box center [271, 140] width 78 height 5
click at [122, 177] on mat-sidenav-content "INTEGRACION -> Presentaciones cloud_download Exportar Legajos Pendientes cloud_…" at bounding box center [228, 111] width 345 height 190
click at [292, 195] on div "Cerrar Intercom Messenger" at bounding box center [390, 195] width 12 height 12
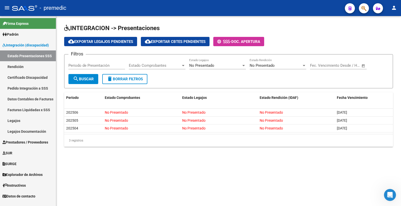
click at [292, 158] on div "INTEGRACION -> Presentaciones cloud_download Exportar Legajos Pendientes cloud_…" at bounding box center [228, 89] width 345 height 147
click at [126, 43] on span "cloud_download Exportar Legajos Pendientes" at bounding box center [100, 41] width 65 height 5
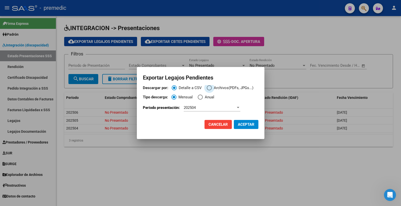
click at [217, 89] on span "Archivos(PDFs, JPGs...)" at bounding box center [233, 88] width 42 height 6
click at [212, 89] on input "Archivos(PDFs, JPGs...)" at bounding box center [209, 87] width 5 height 5
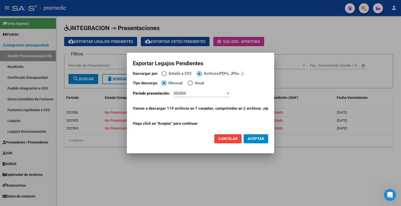
click at [221, 139] on span "Cancelar" at bounding box center [227, 138] width 19 height 5
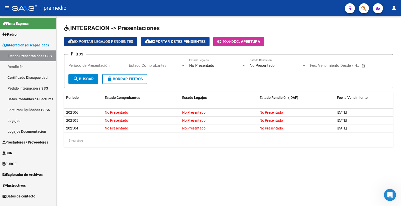
click at [292, 197] on div "Abrir Intercom Messenger" at bounding box center [390, 195] width 17 height 17
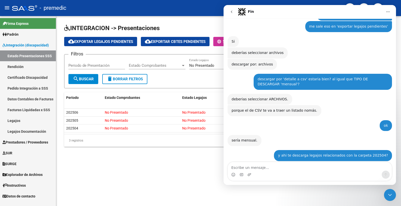
scroll to position [565, 0]
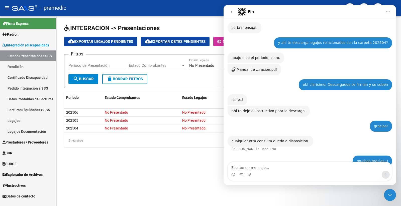
click at [292, 193] on icon "Cerrar Intercom Messenger" at bounding box center [390, 195] width 6 height 6
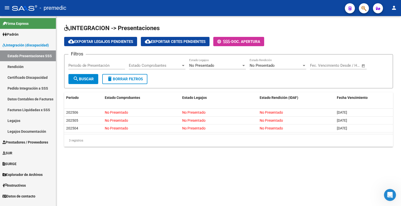
click at [16, 69] on link "Rendición" at bounding box center [28, 66] width 56 height 11
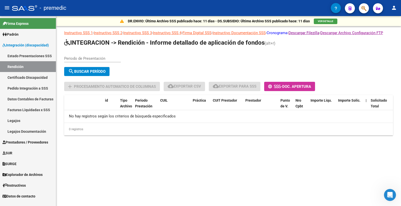
click at [287, 34] on link "Cronograma" at bounding box center [277, 33] width 21 height 5
